Goal: Find specific page/section: Find specific page/section

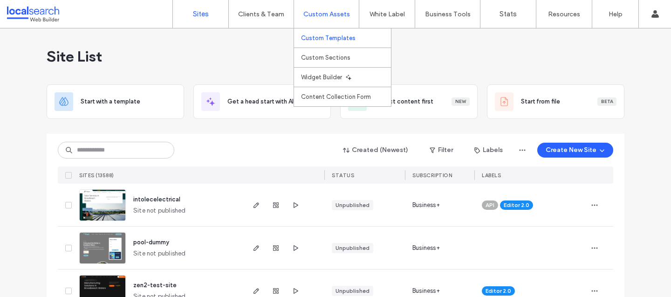
click at [322, 32] on link "Custom Templates" at bounding box center [346, 37] width 90 height 19
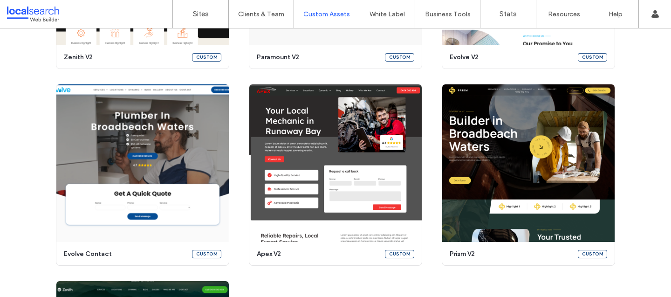
scroll to position [634, 0]
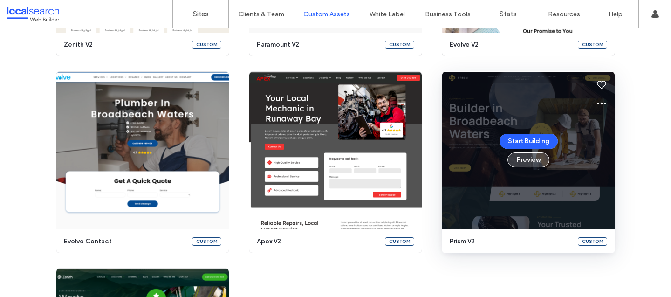
click at [534, 162] on button "Preview" at bounding box center [529, 159] width 42 height 15
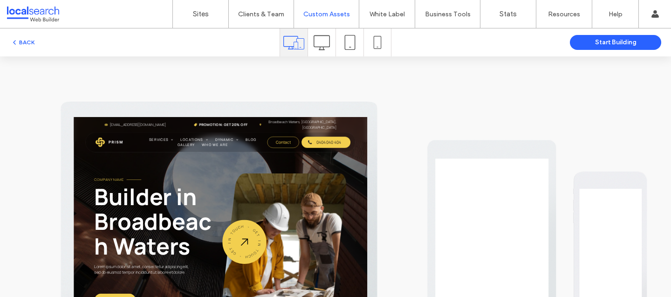
scroll to position [0, 0]
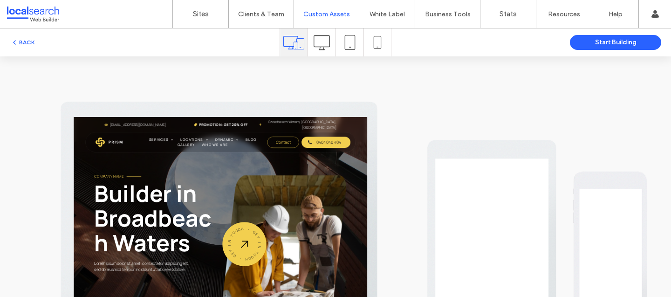
click at [371, 49] on span at bounding box center [377, 42] width 13 height 28
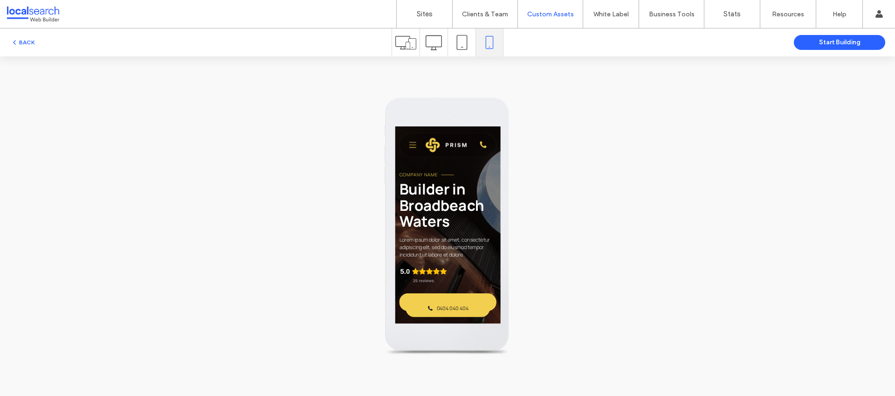
click at [429, 39] on icon at bounding box center [434, 42] width 16 height 16
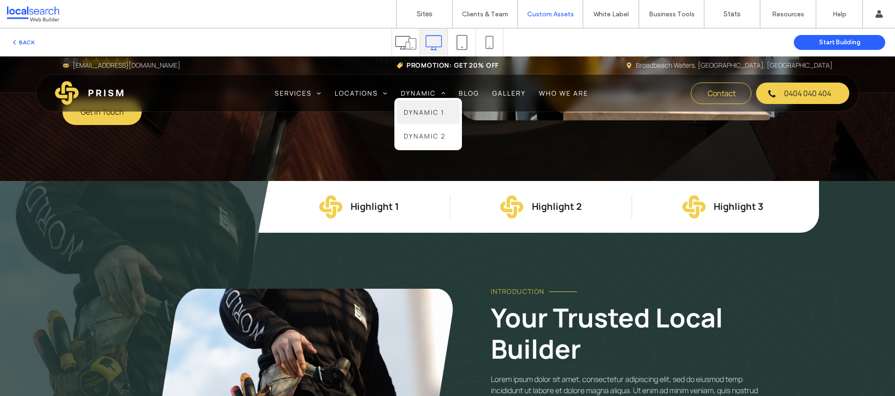
scroll to position [370, 0]
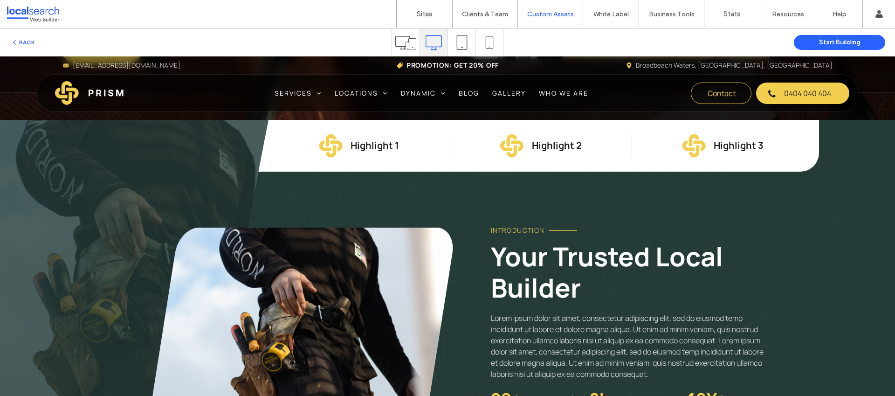
click at [459, 36] on icon at bounding box center [461, 42] width 15 height 15
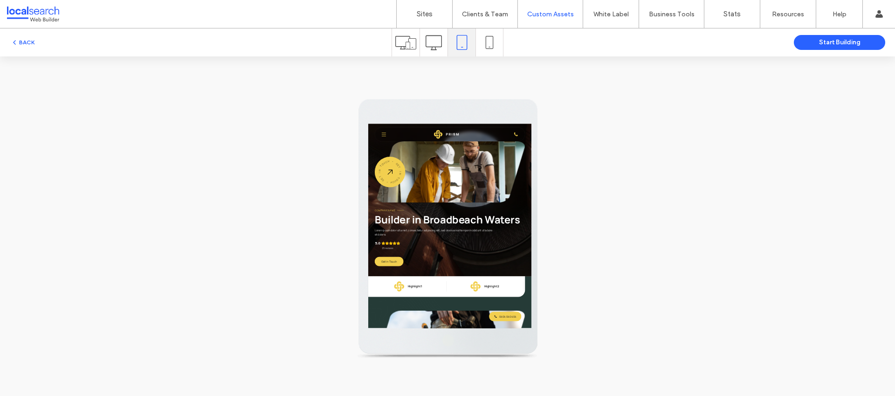
scroll to position [15, 0]
click at [420, 5] on link "Sites" at bounding box center [424, 14] width 55 height 28
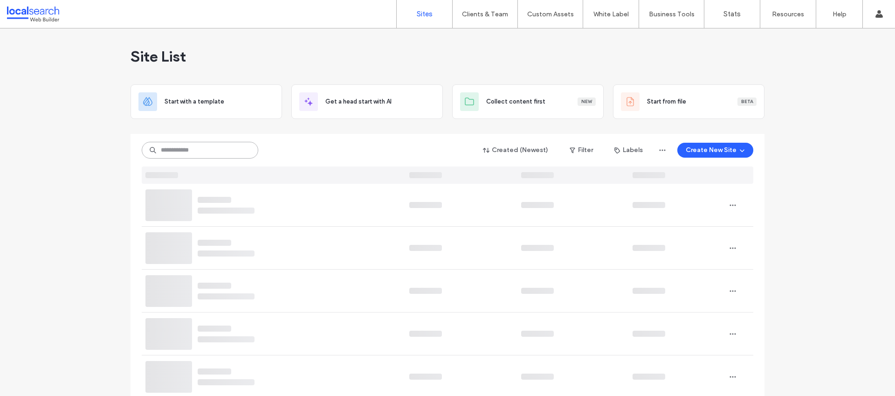
click at [204, 153] on input at bounding box center [200, 150] width 117 height 17
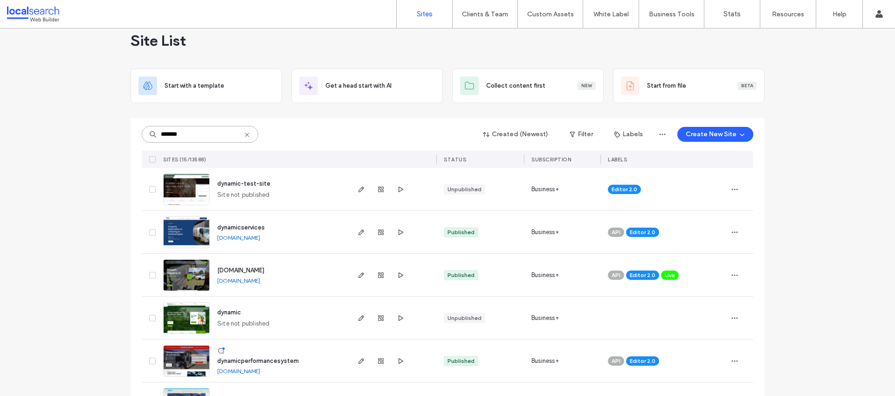
scroll to position [35, 0]
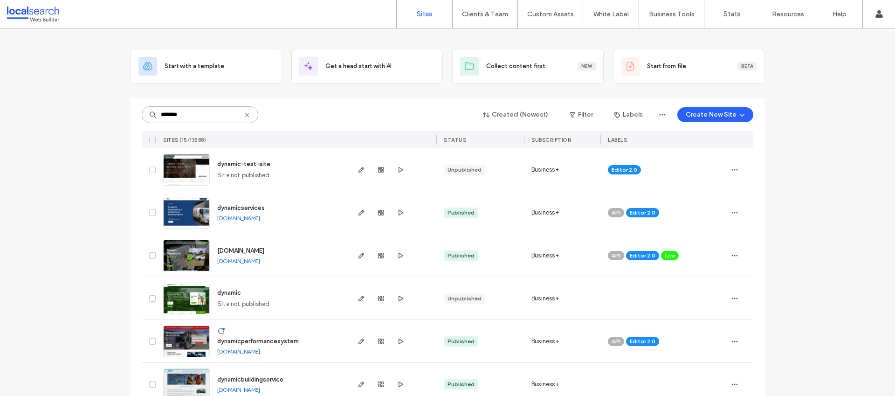
type input "*******"
click at [256, 260] on link "[DOMAIN_NAME]" at bounding box center [238, 260] width 43 height 7
click at [169, 254] on img at bounding box center [187, 271] width 46 height 63
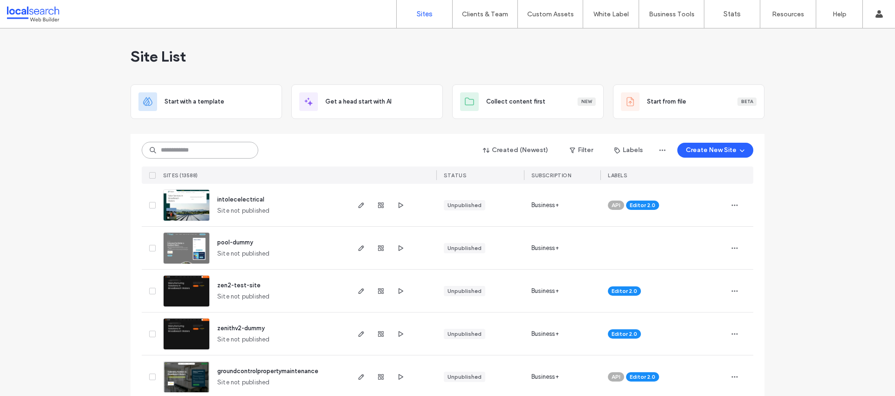
click at [209, 150] on input at bounding box center [200, 150] width 117 height 17
paste input "********"
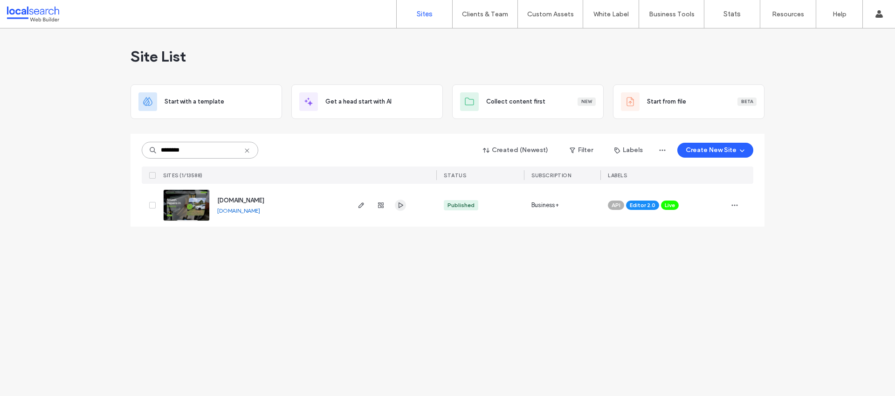
type input "********"
click at [402, 207] on icon "button" at bounding box center [400, 204] width 7 height 7
